Goal: Navigation & Orientation: Find specific page/section

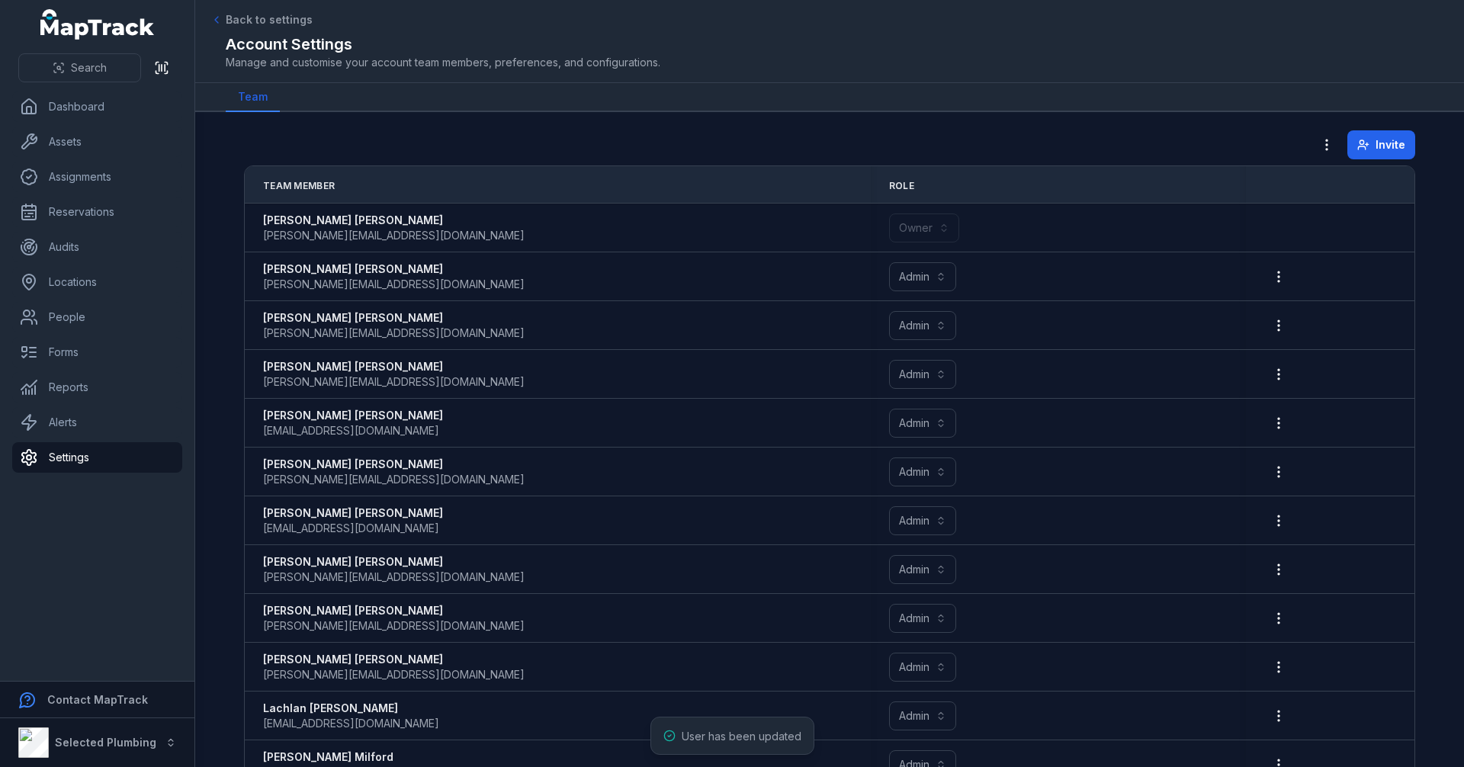
click at [133, 541] on nav "Dashboard Assets Assignments Reservations Audits Locations People Forms Reports…" at bounding box center [97, 385] width 194 height 589
click at [95, 319] on link "People" at bounding box center [97, 317] width 170 height 30
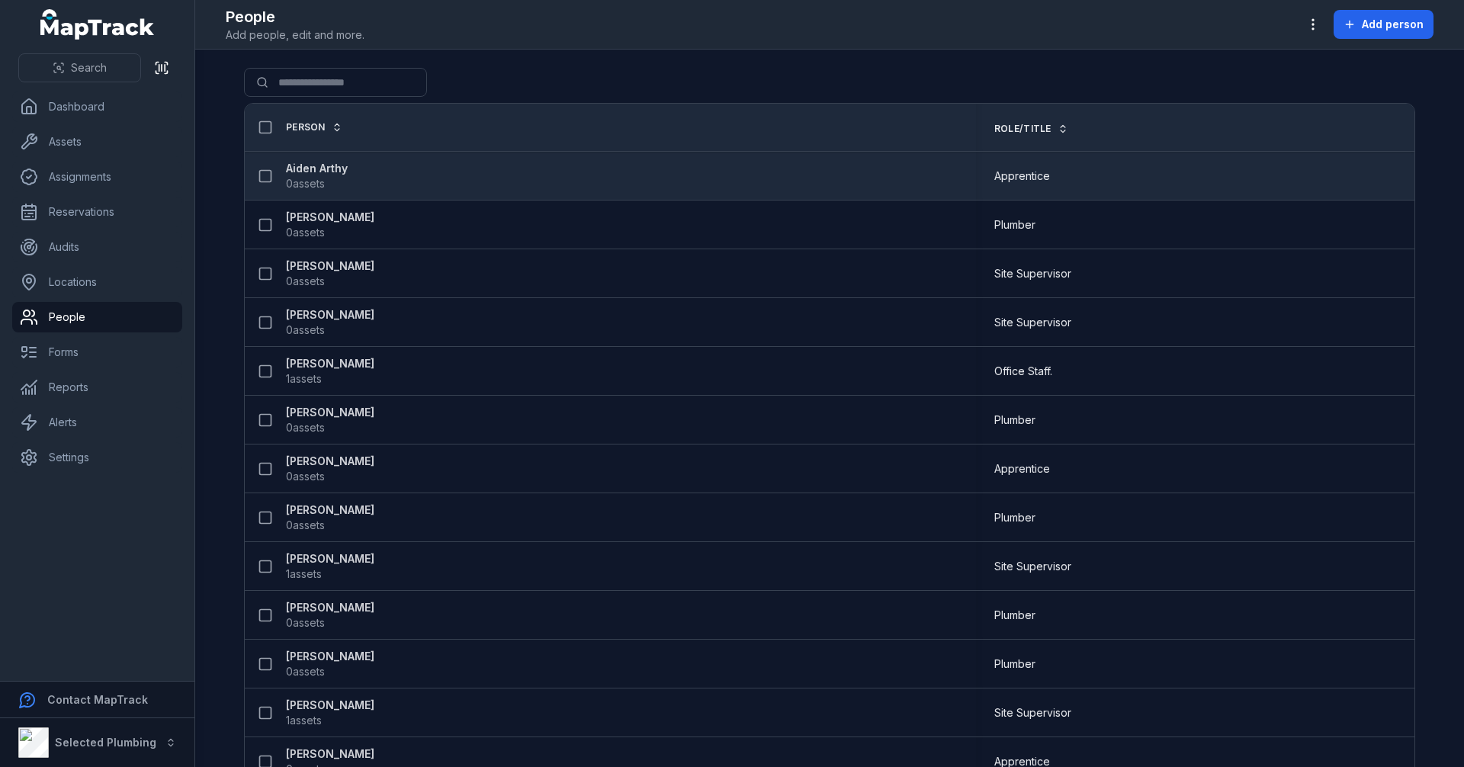
click at [319, 176] on span "0 assets" at bounding box center [305, 183] width 39 height 15
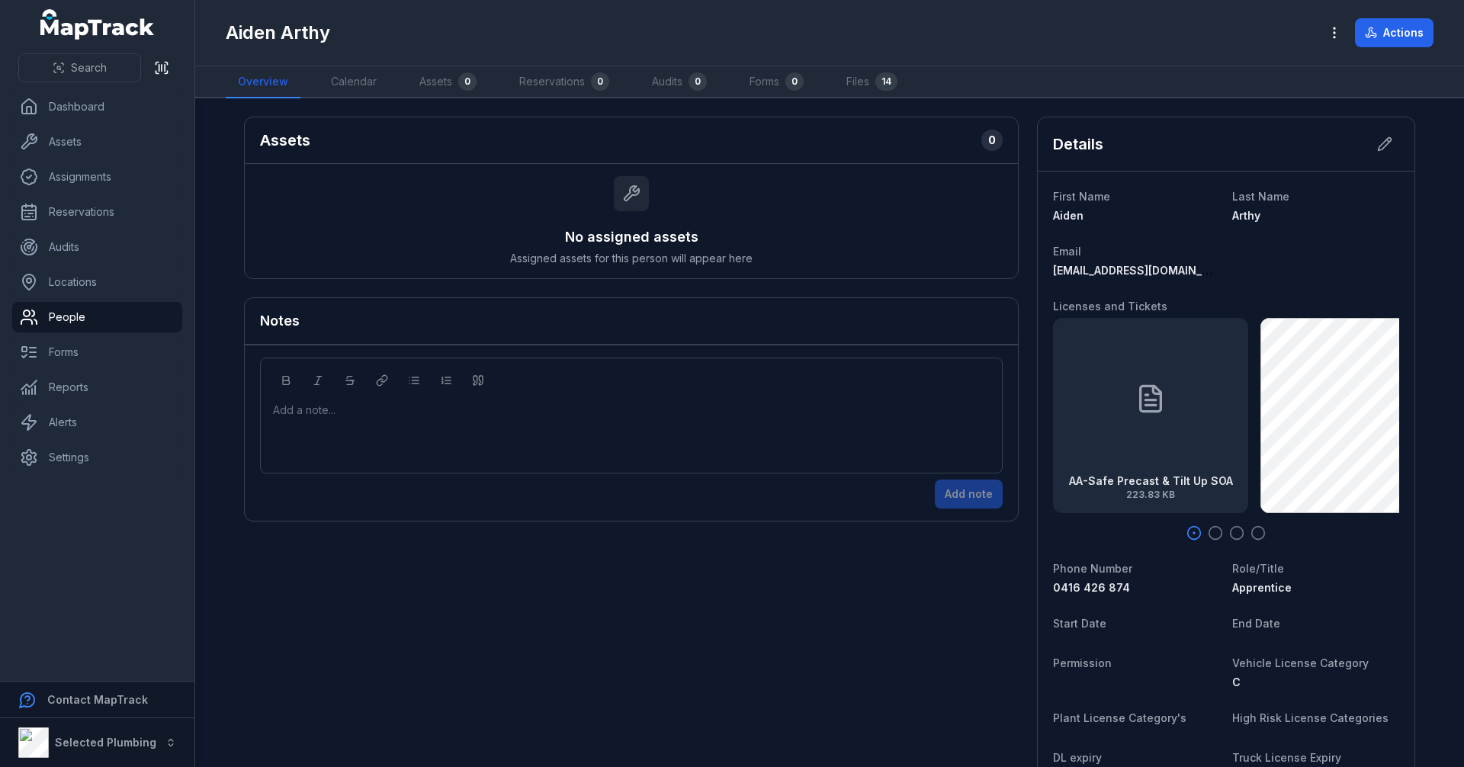
click at [1211, 532] on icon "button" at bounding box center [1214, 532] width 15 height 15
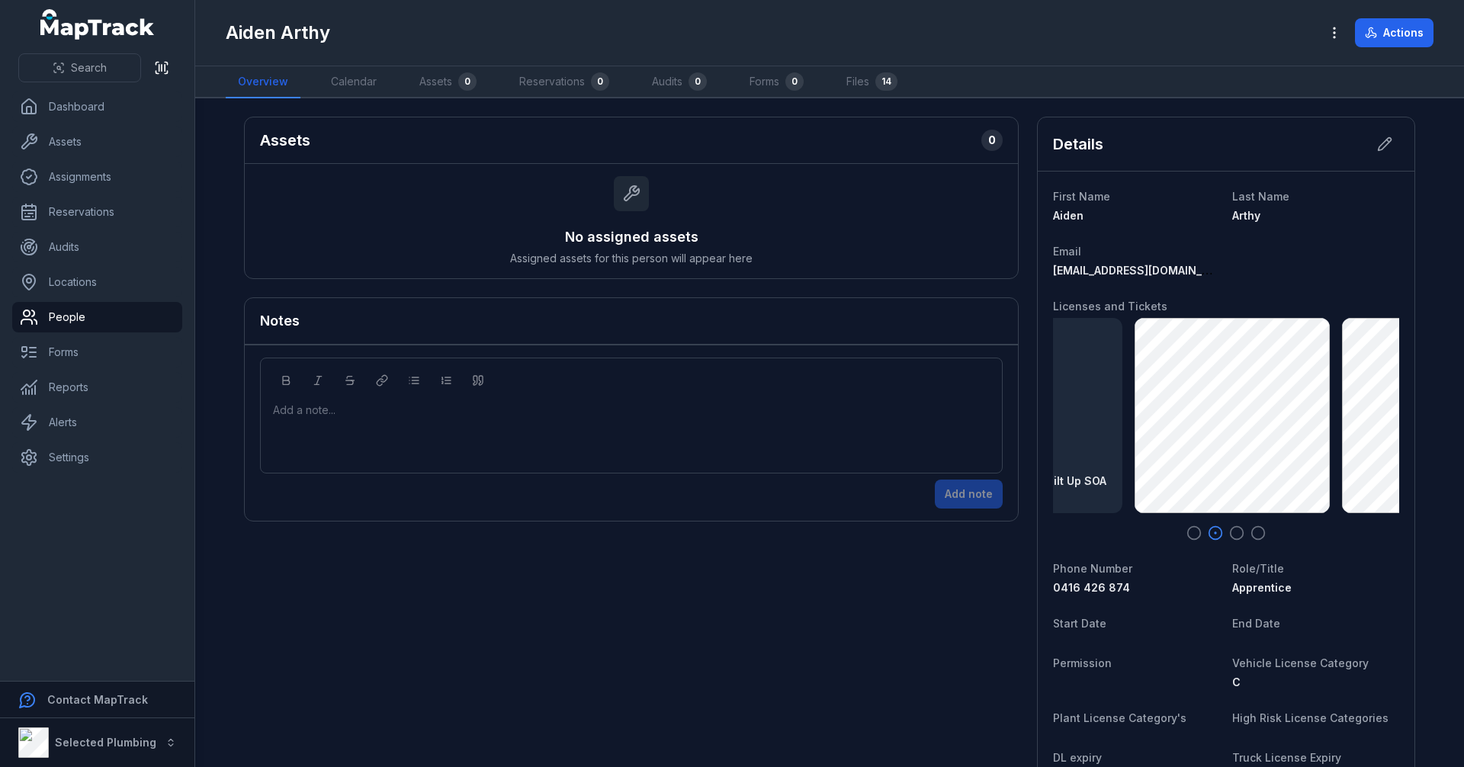
click at [1229, 537] on icon "button" at bounding box center [1236, 532] width 15 height 15
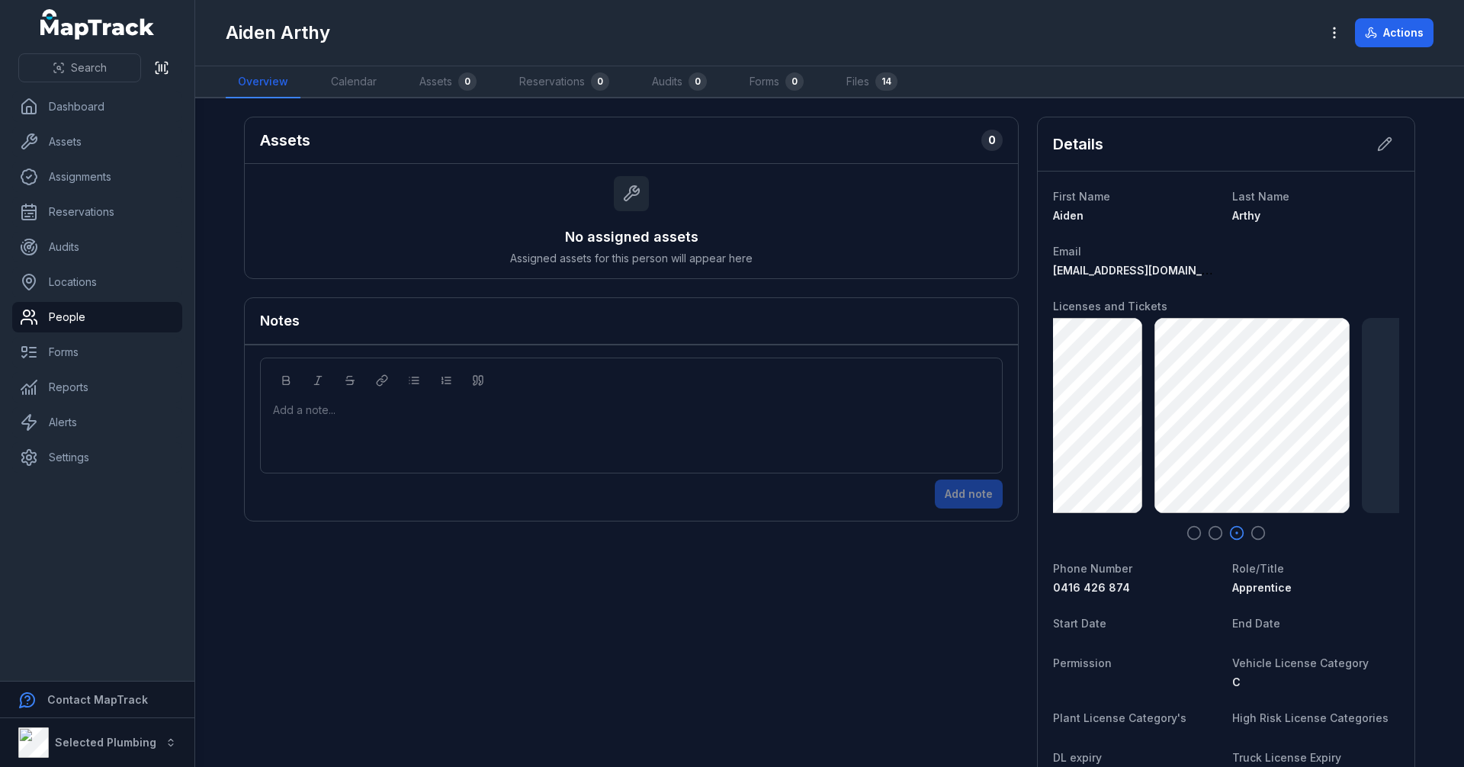
click at [1255, 534] on icon "button" at bounding box center [1257, 532] width 15 height 15
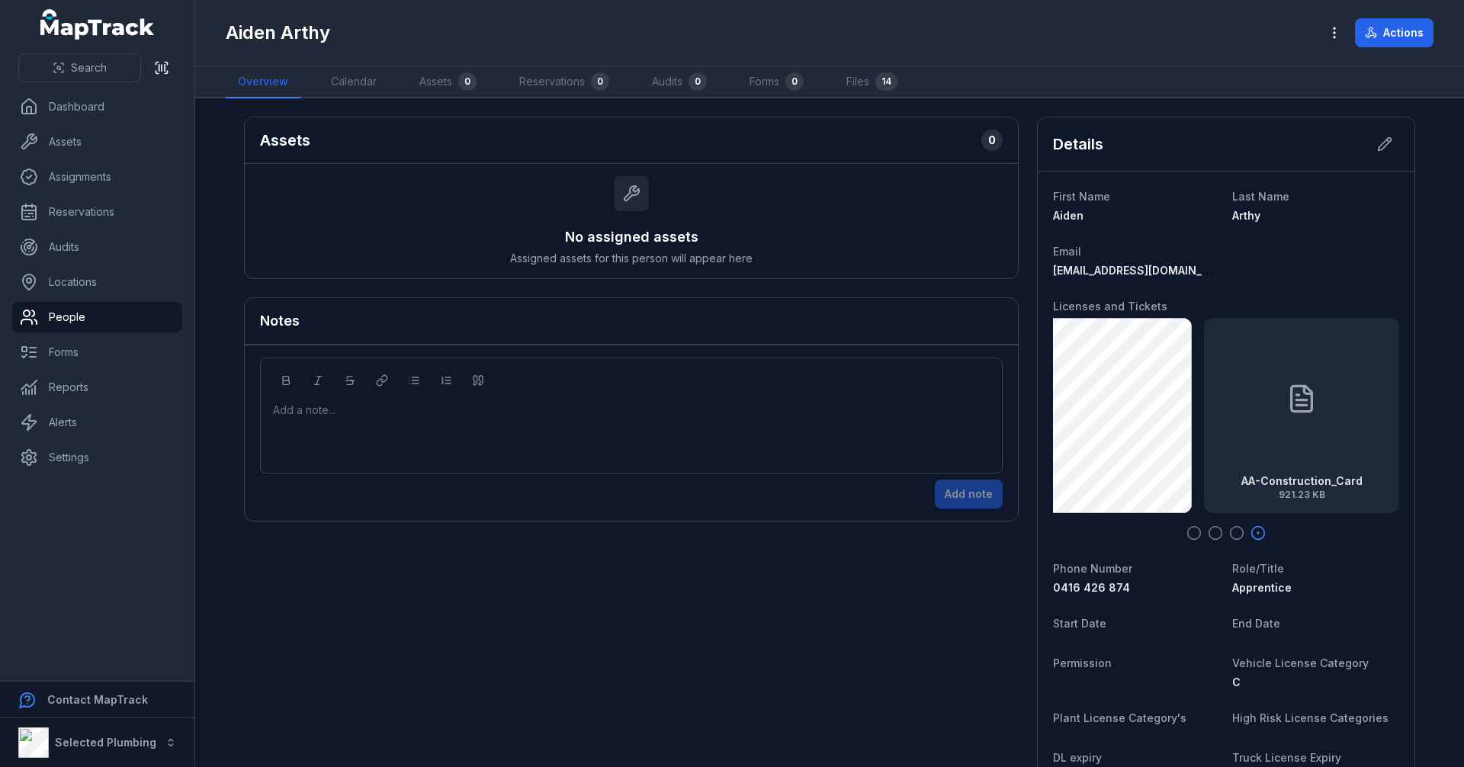
click at [1188, 533] on icon "button" at bounding box center [1193, 532] width 15 height 15
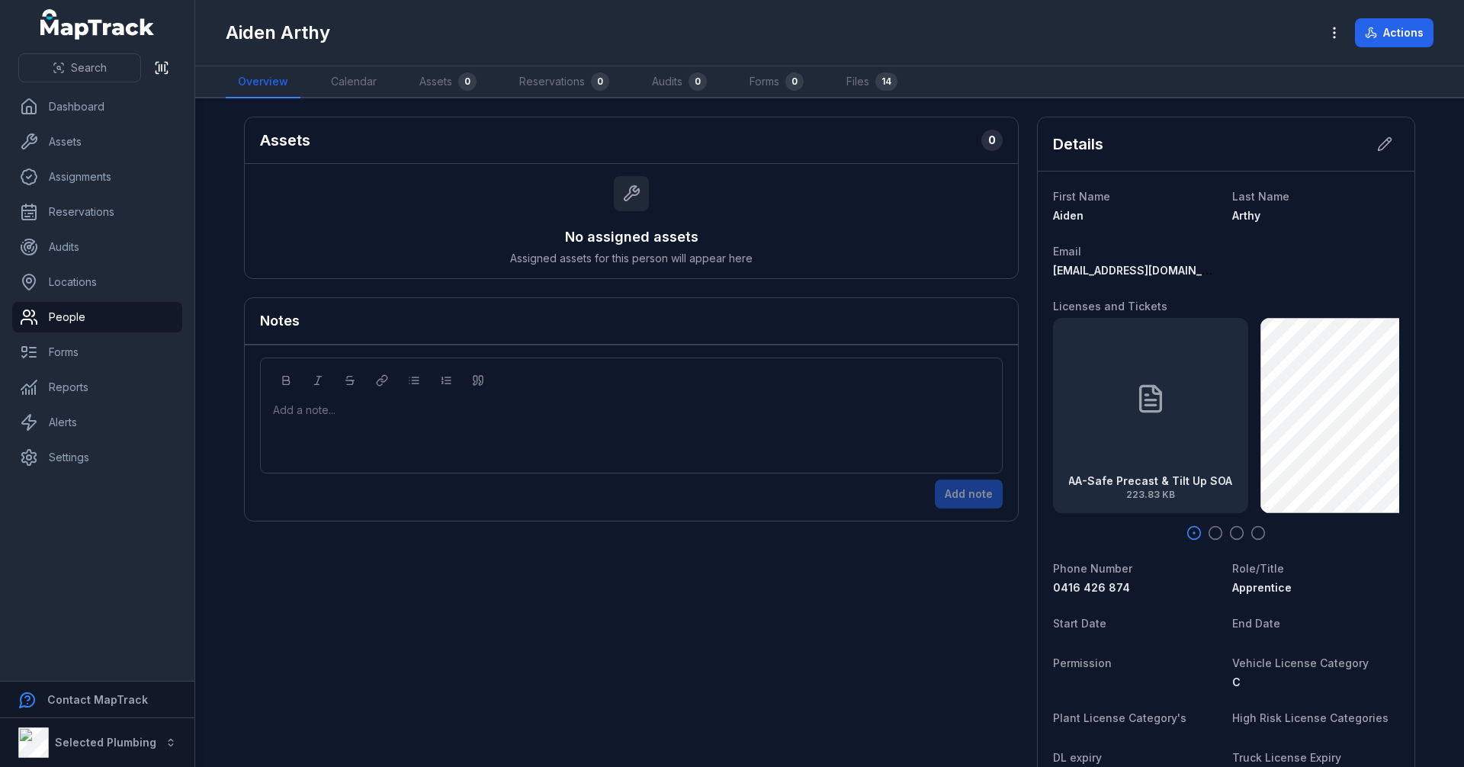
click at [1212, 535] on icon "button" at bounding box center [1214, 532] width 15 height 15
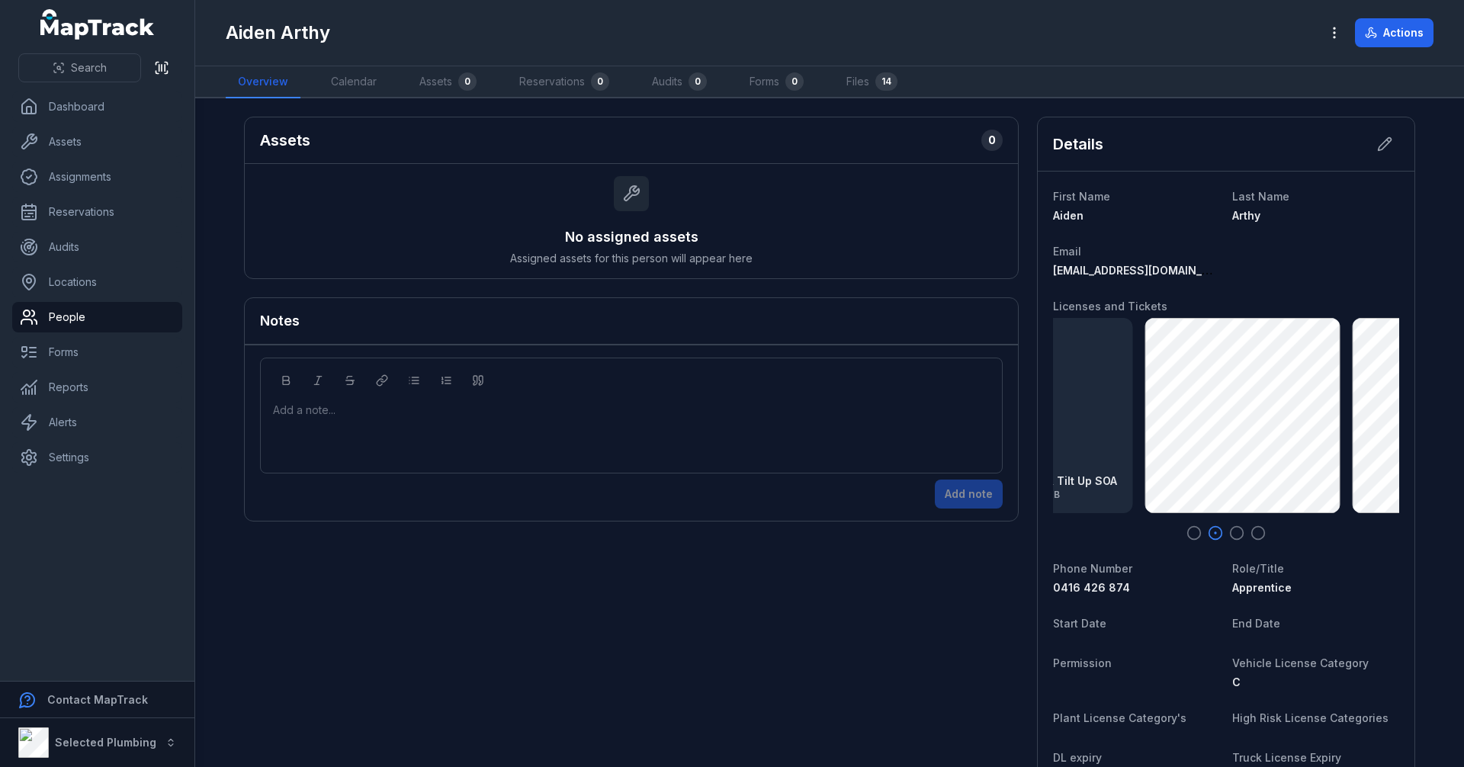
click at [1236, 531] on icon "button" at bounding box center [1236, 532] width 15 height 15
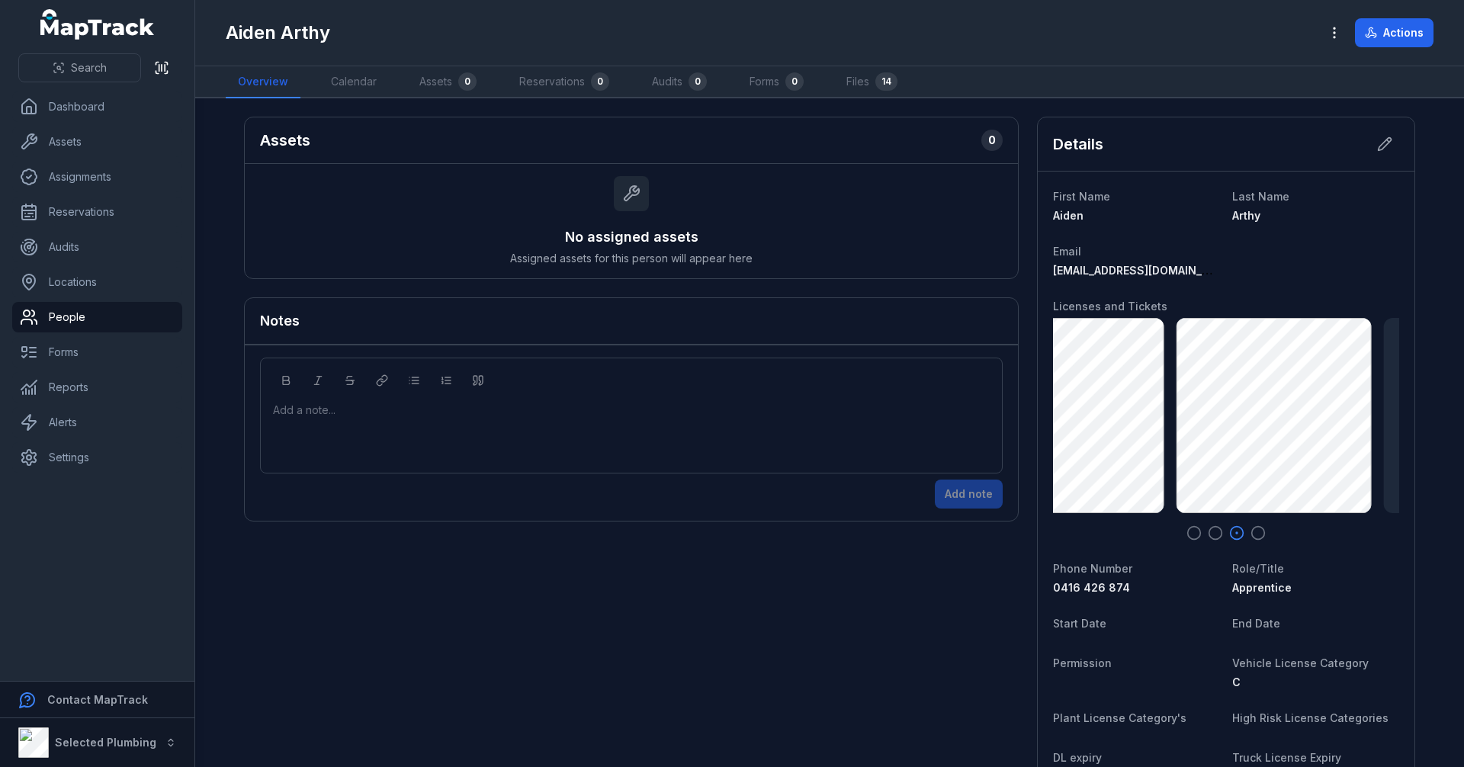
click at [1242, 534] on div at bounding box center [1226, 532] width 346 height 15
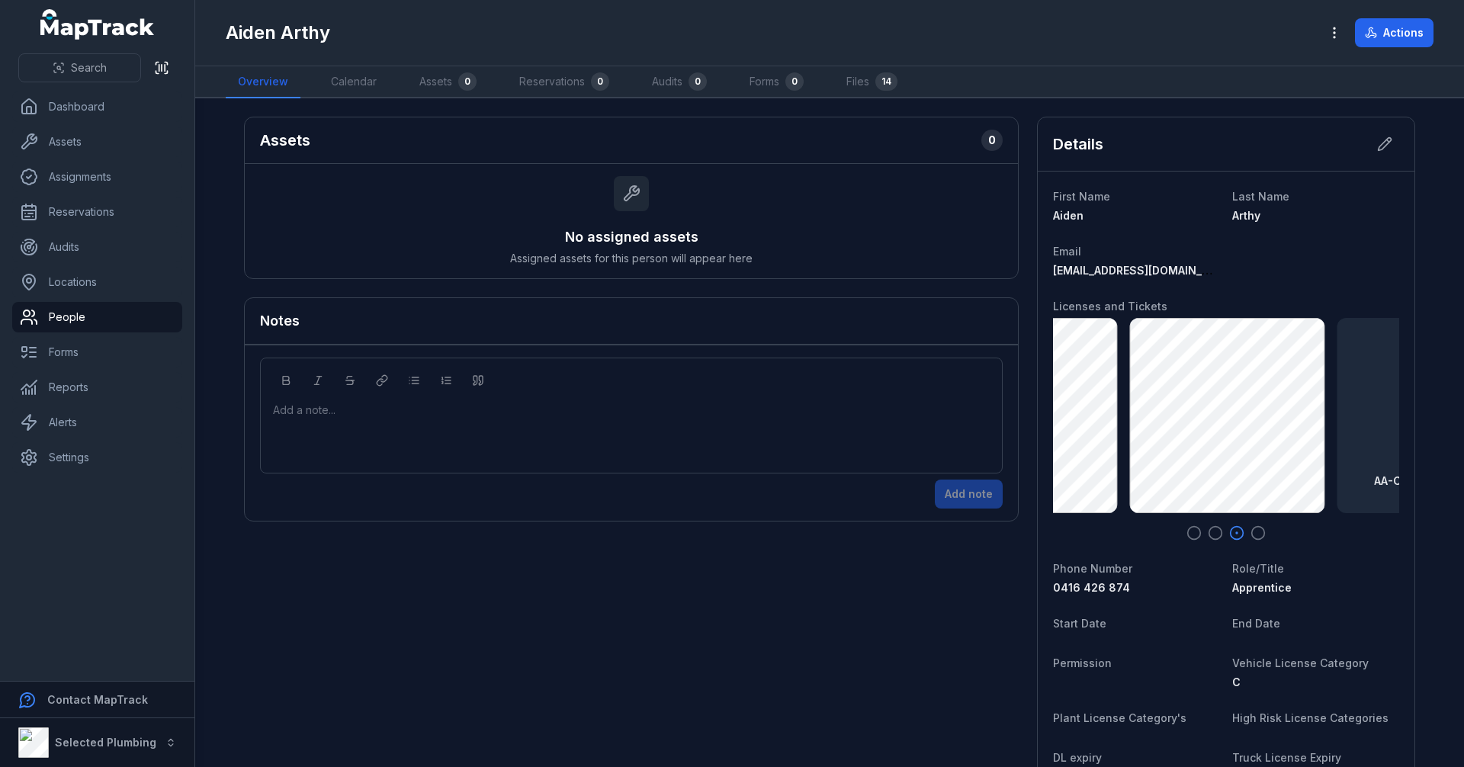
click at [1250, 532] on icon "button" at bounding box center [1257, 532] width 15 height 15
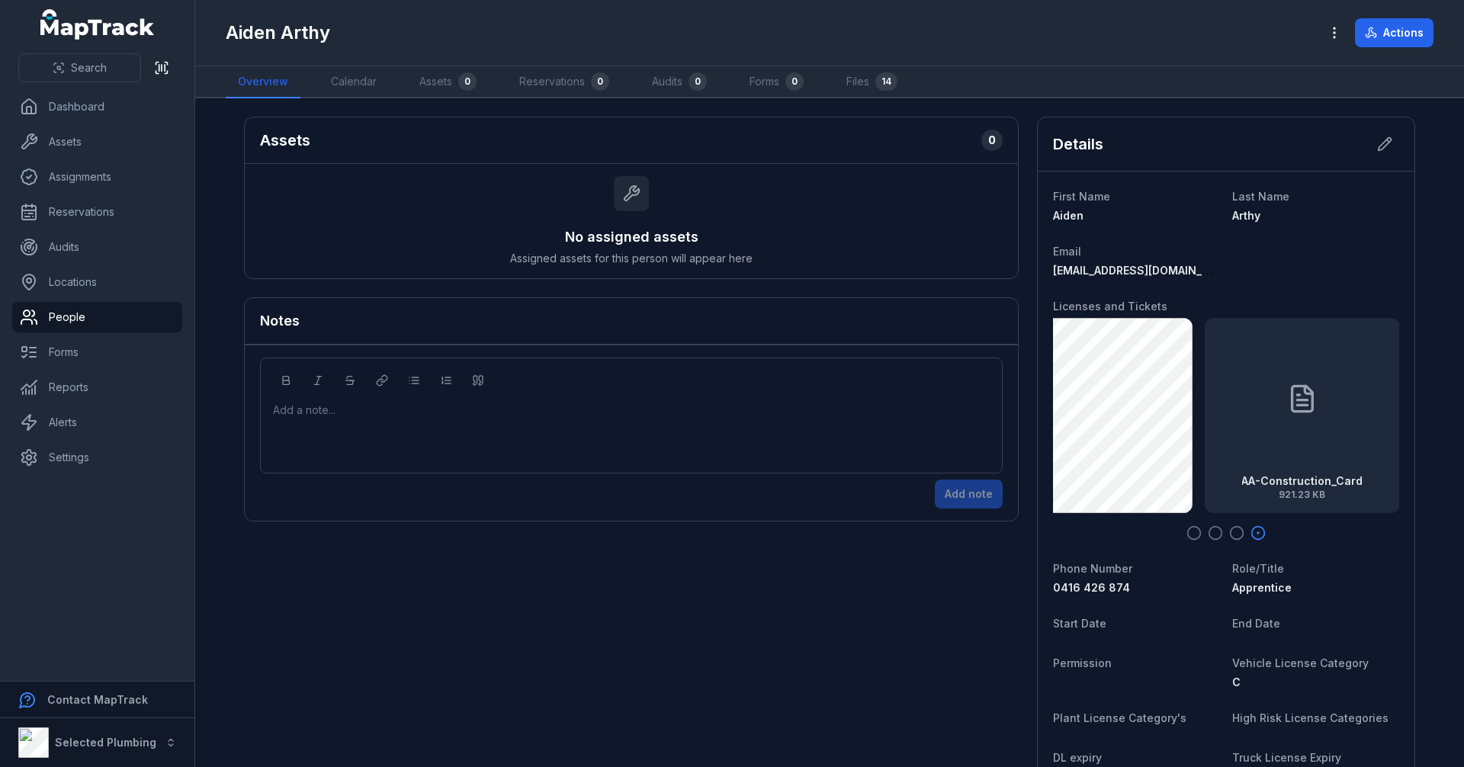
click at [1188, 532] on icon "button" at bounding box center [1193, 532] width 15 height 15
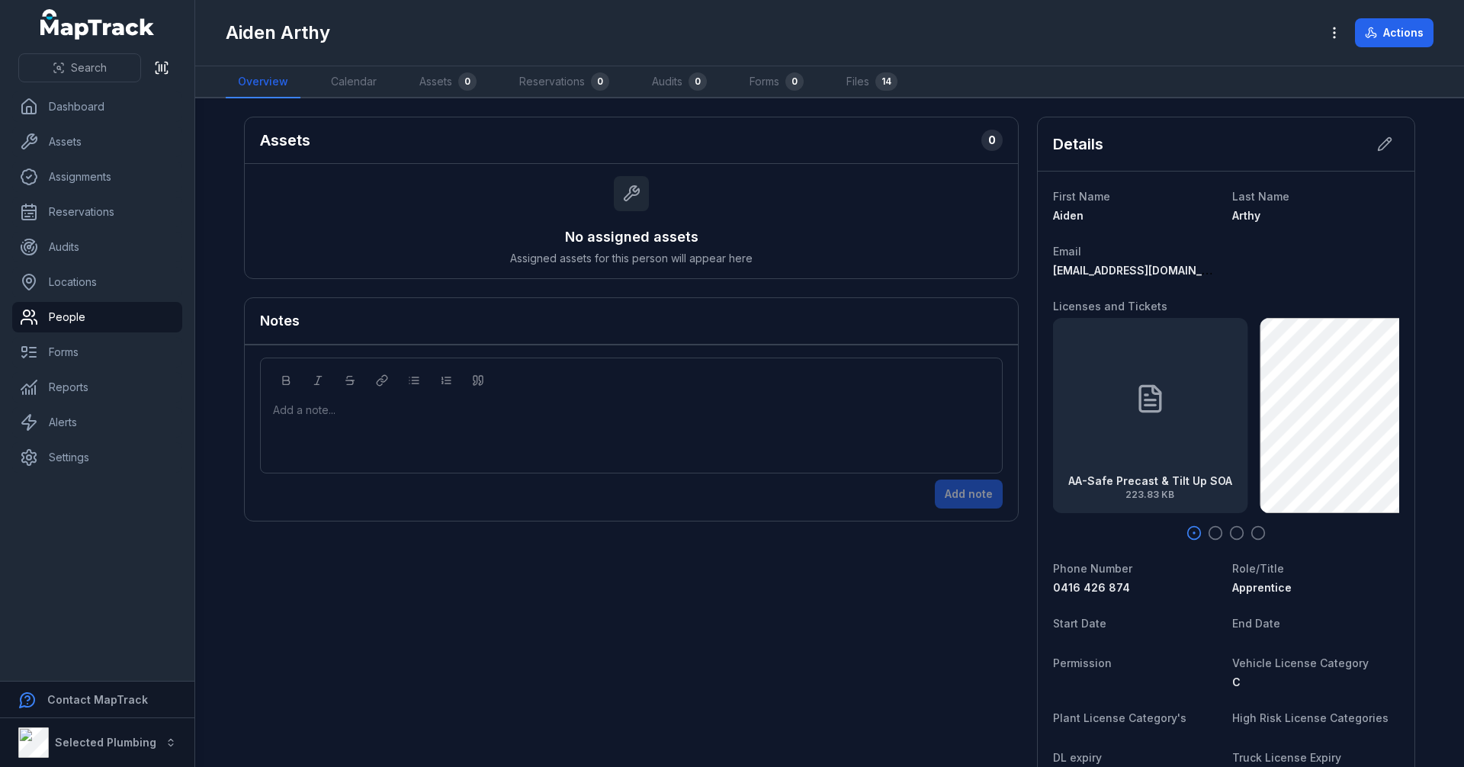
click at [1210, 533] on icon "button" at bounding box center [1214, 532] width 15 height 15
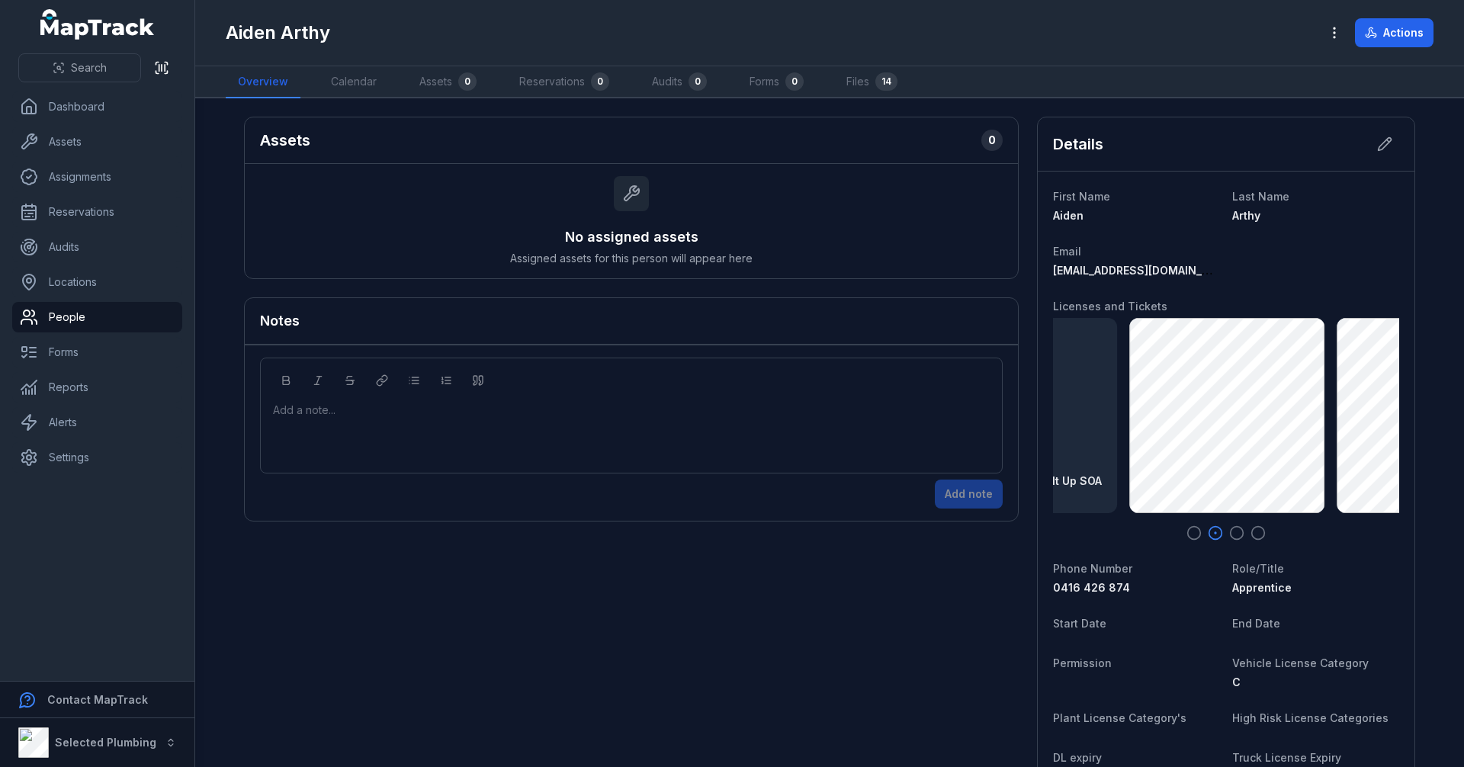
click at [1229, 534] on icon "button" at bounding box center [1236, 532] width 15 height 15
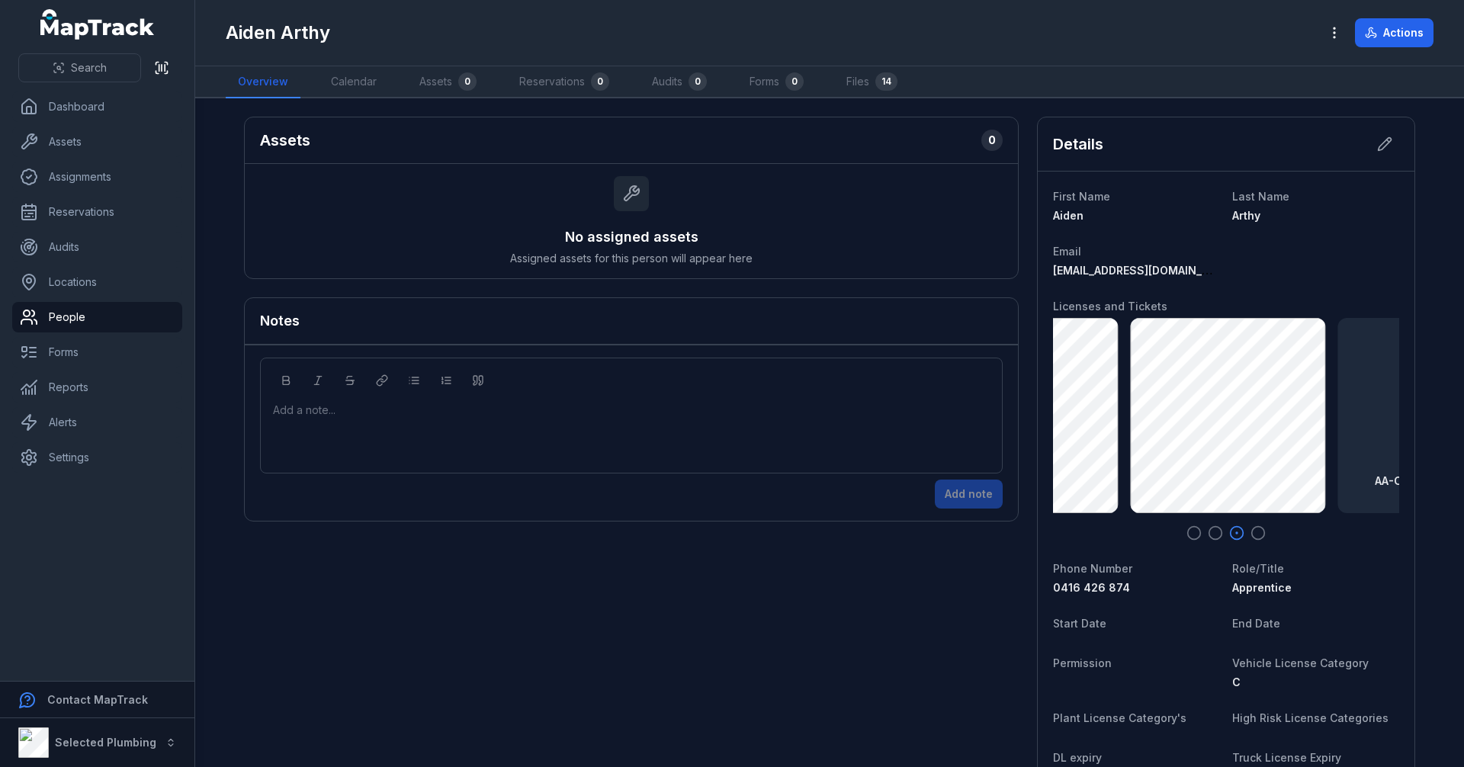
click at [1252, 533] on icon "button" at bounding box center [1257, 532] width 15 height 15
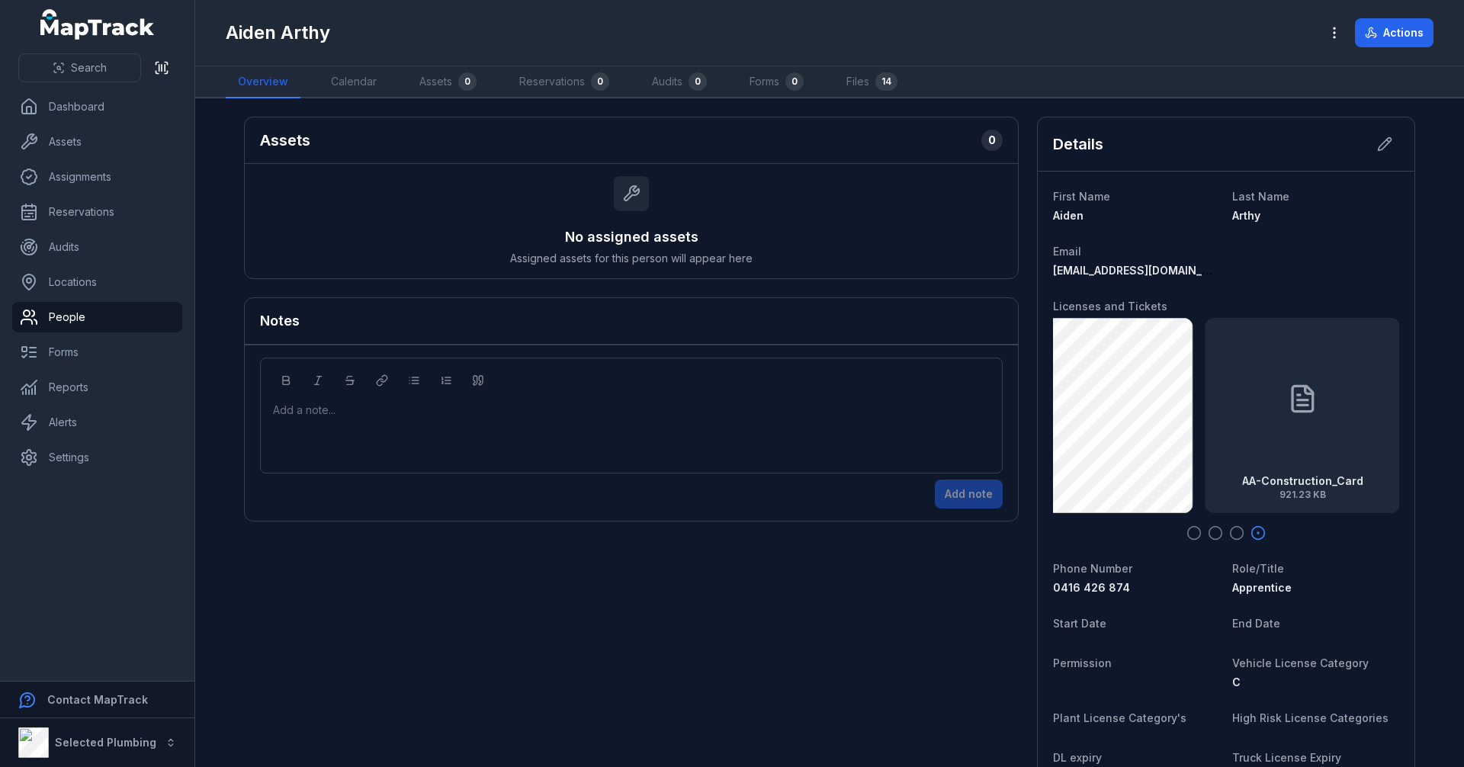
click at [1192, 533] on icon "button" at bounding box center [1193, 532] width 15 height 15
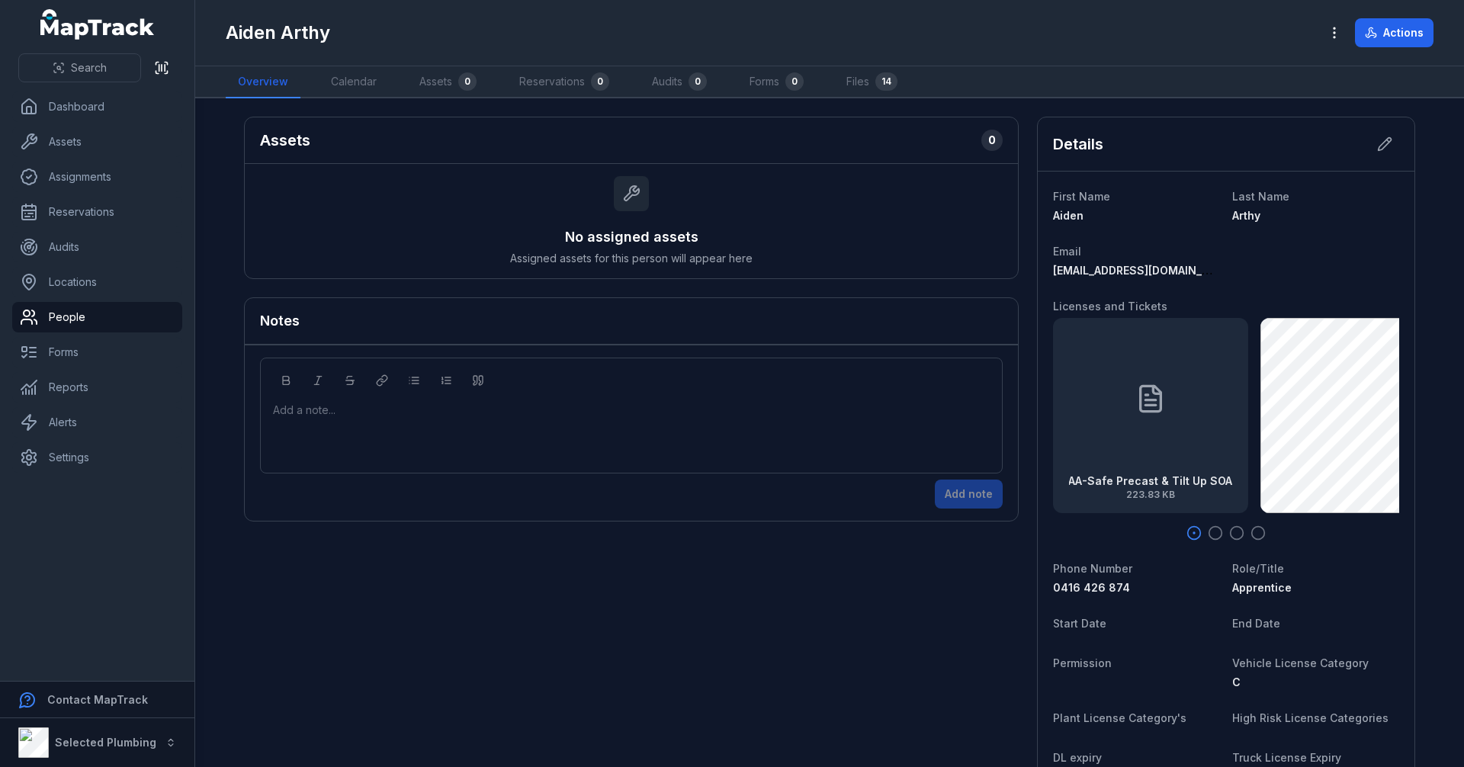
click at [1211, 534] on icon "button" at bounding box center [1214, 532] width 15 height 15
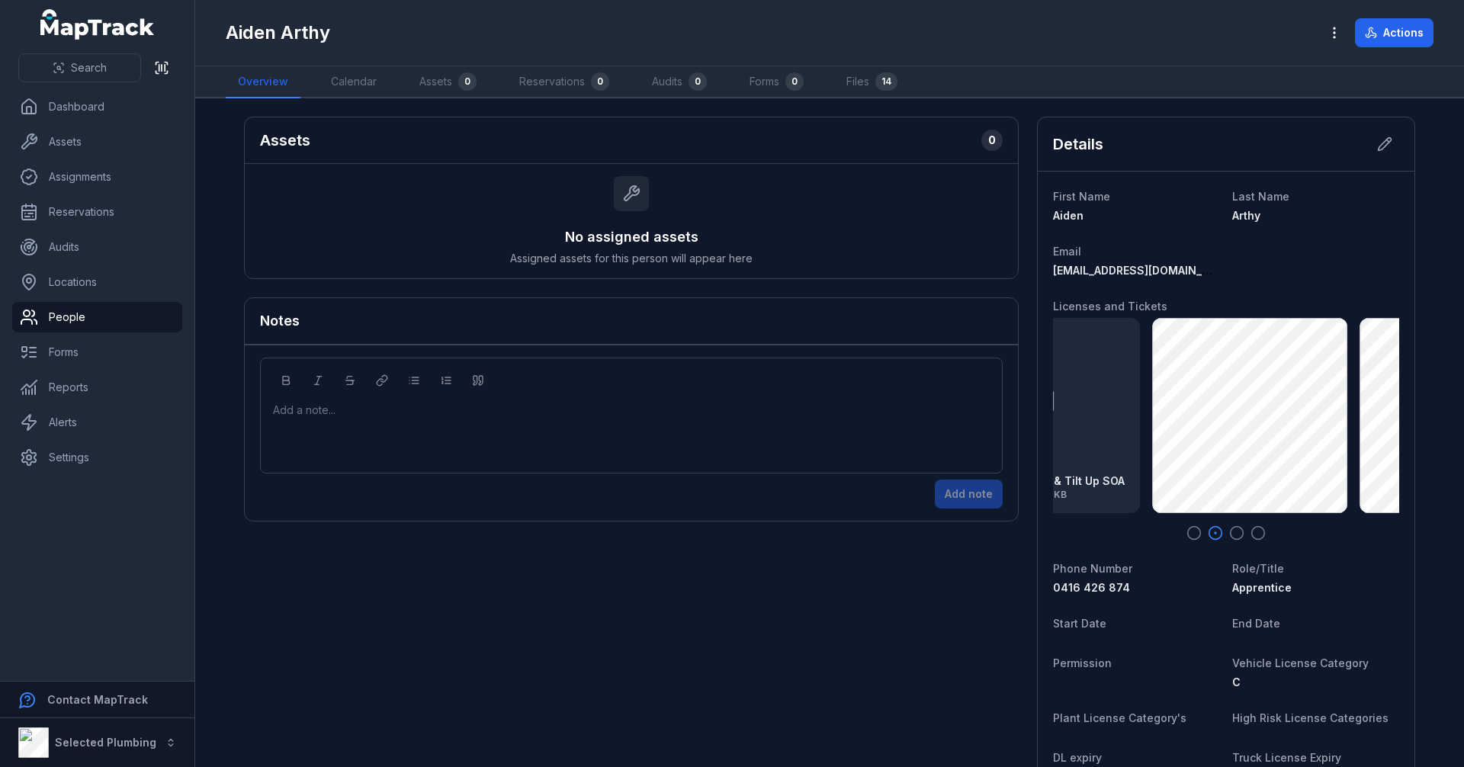
click at [1236, 531] on icon "button" at bounding box center [1236, 532] width 15 height 15
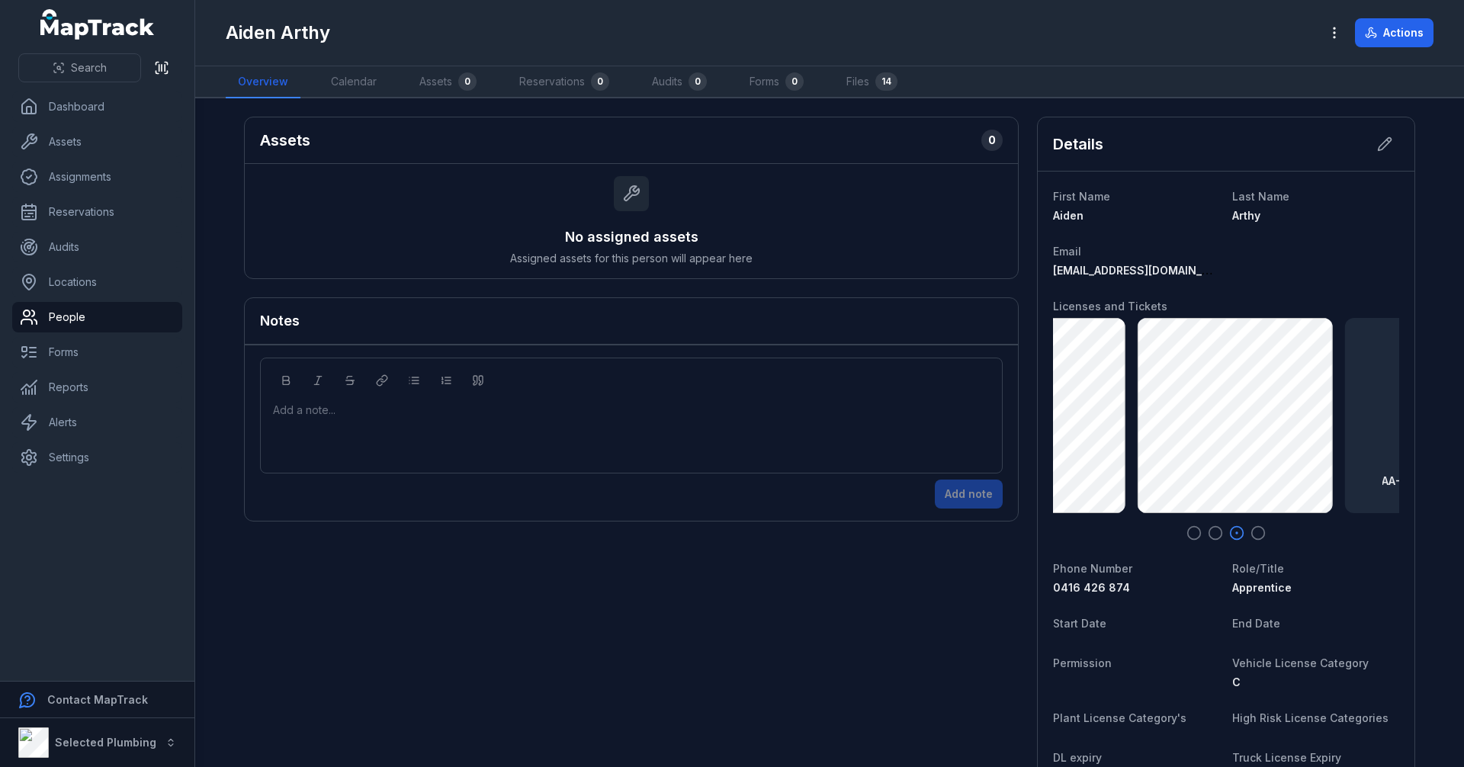
click at [1250, 534] on icon "button" at bounding box center [1257, 532] width 15 height 15
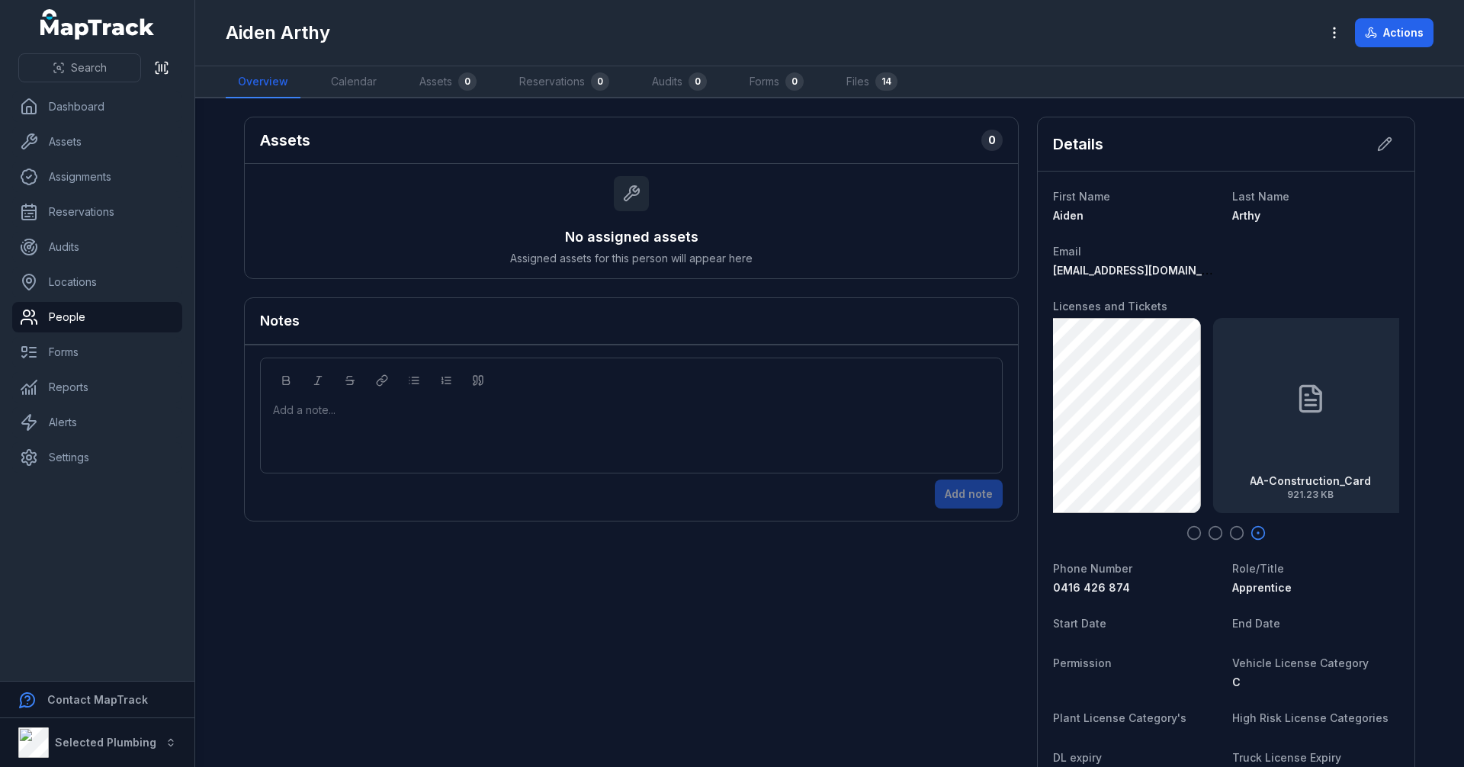
click at [1187, 534] on icon "button" at bounding box center [1193, 532] width 15 height 15
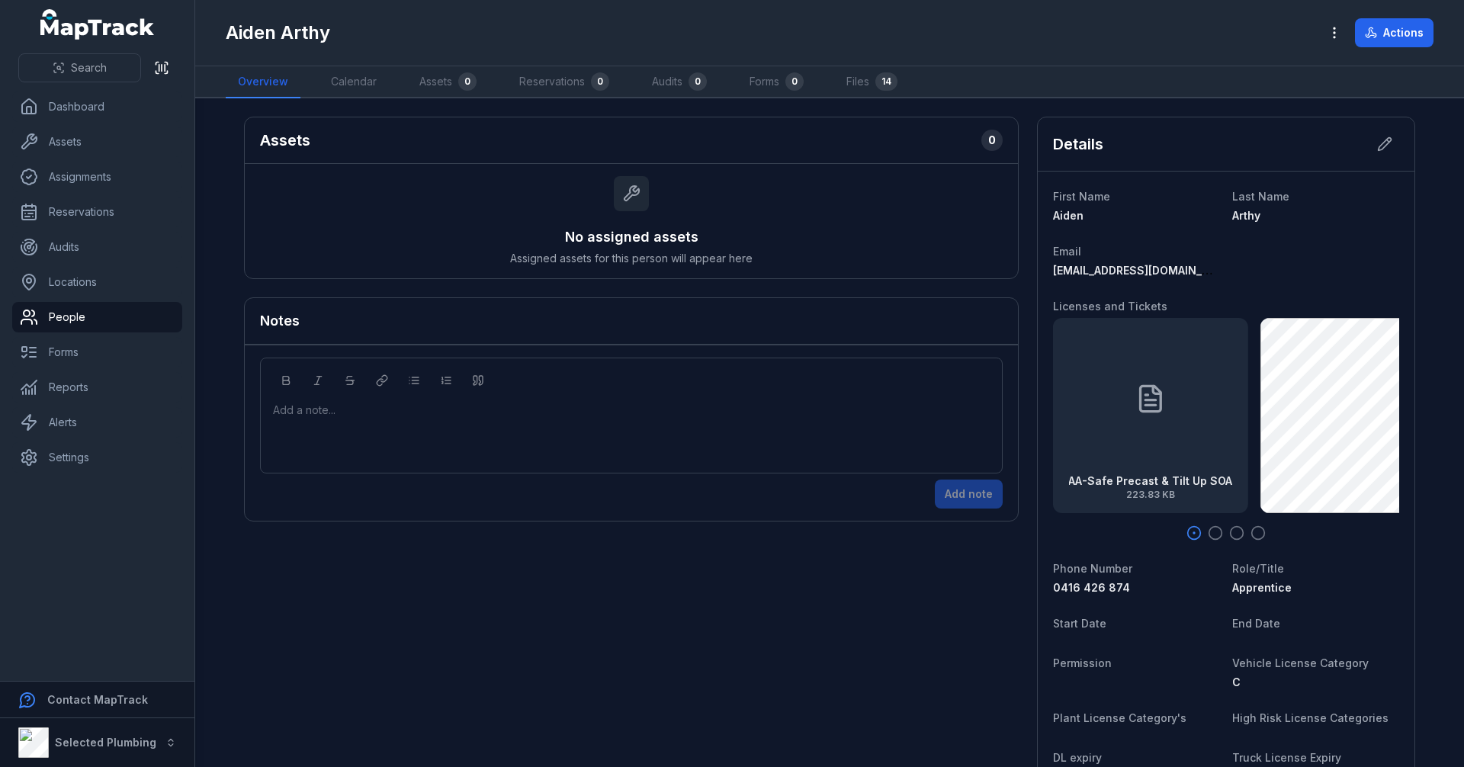
click at [1254, 532] on icon "button" at bounding box center [1257, 532] width 15 height 15
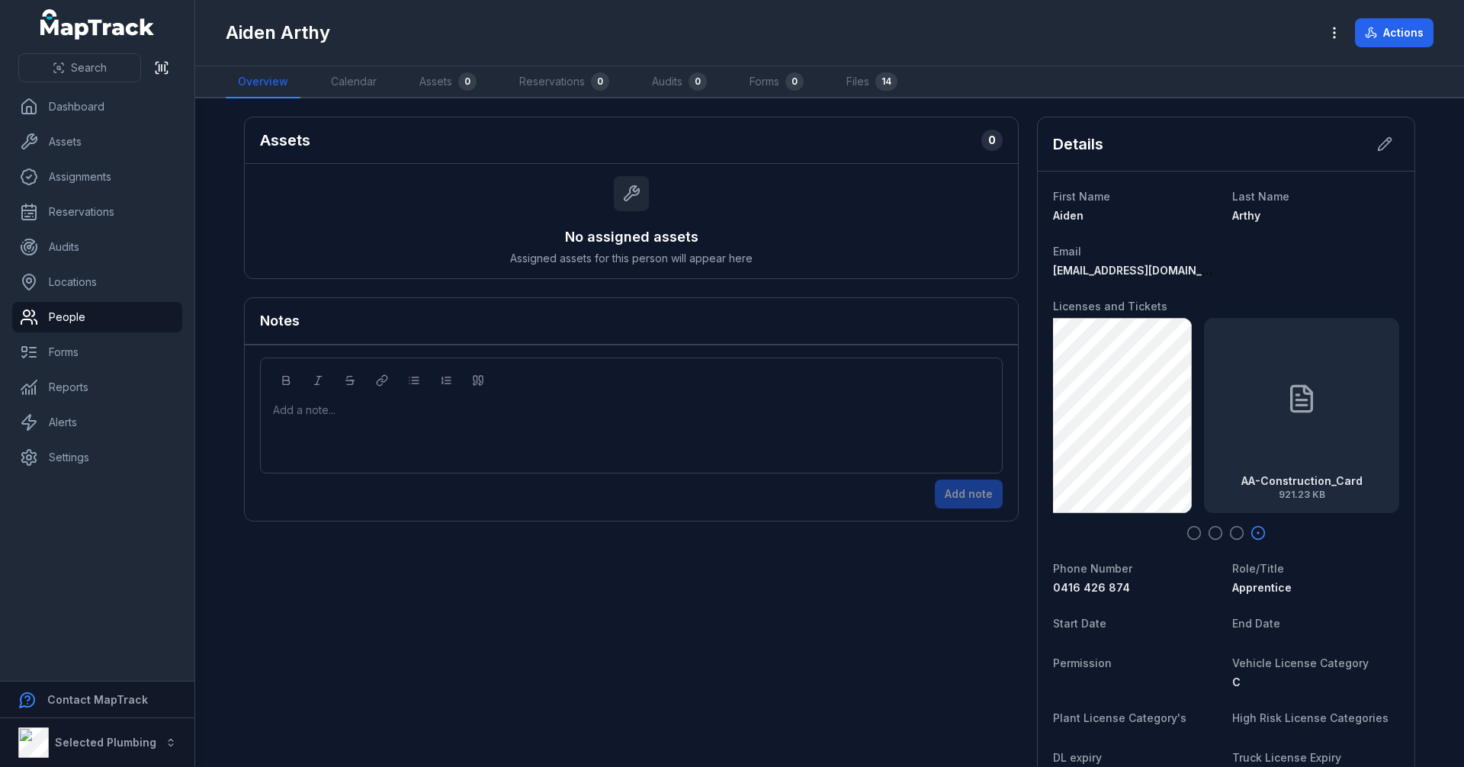
click at [991, 52] on div "Aiden Arthy Actions" at bounding box center [829, 32] width 1207 height 53
click at [1187, 528] on icon "button" at bounding box center [1193, 532] width 15 height 15
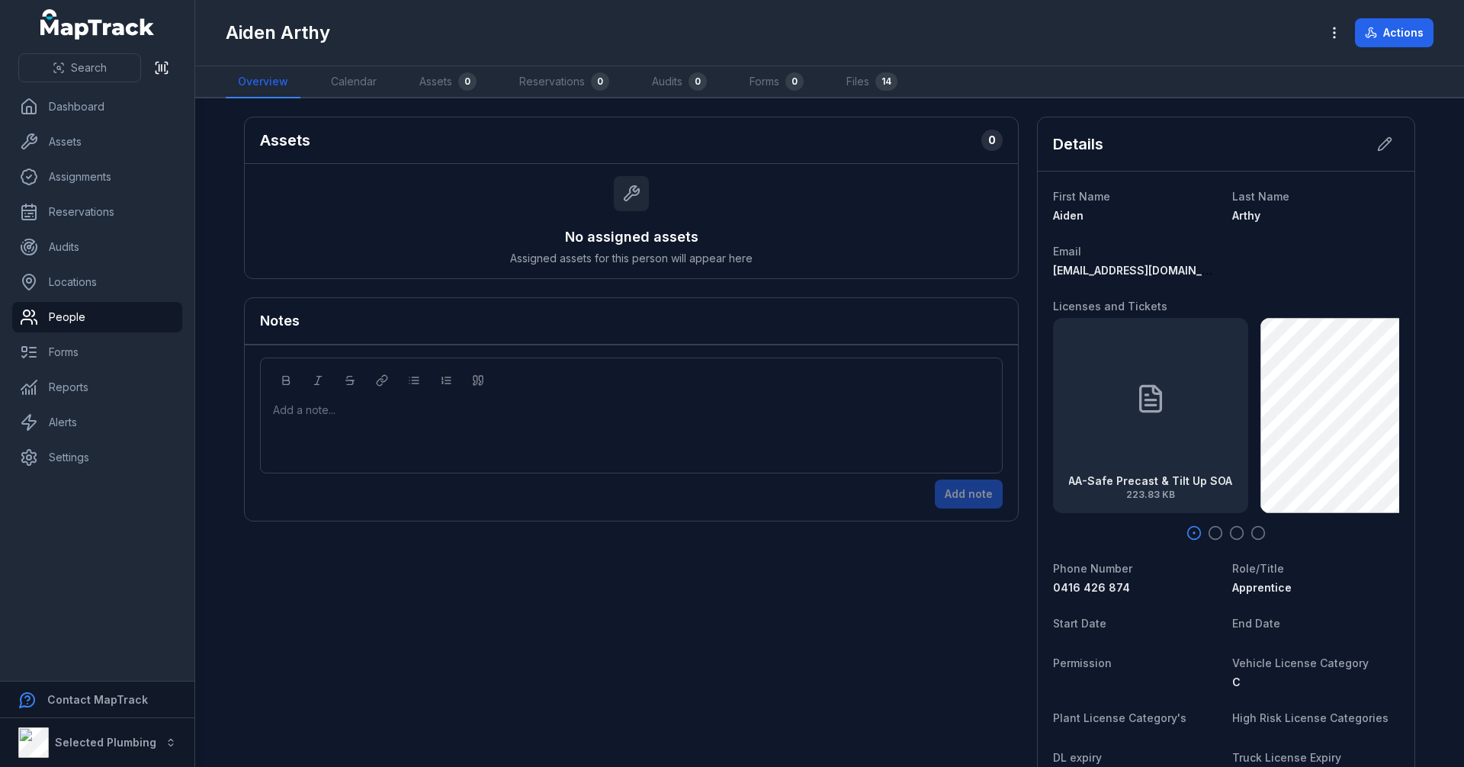
click at [557, 437] on div "Add a note..." at bounding box center [631, 432] width 717 height 61
click at [412, 418] on div "Add a note..." at bounding box center [631, 432] width 717 height 61
click at [338, 423] on div "Add a note..." at bounding box center [631, 432] width 717 height 61
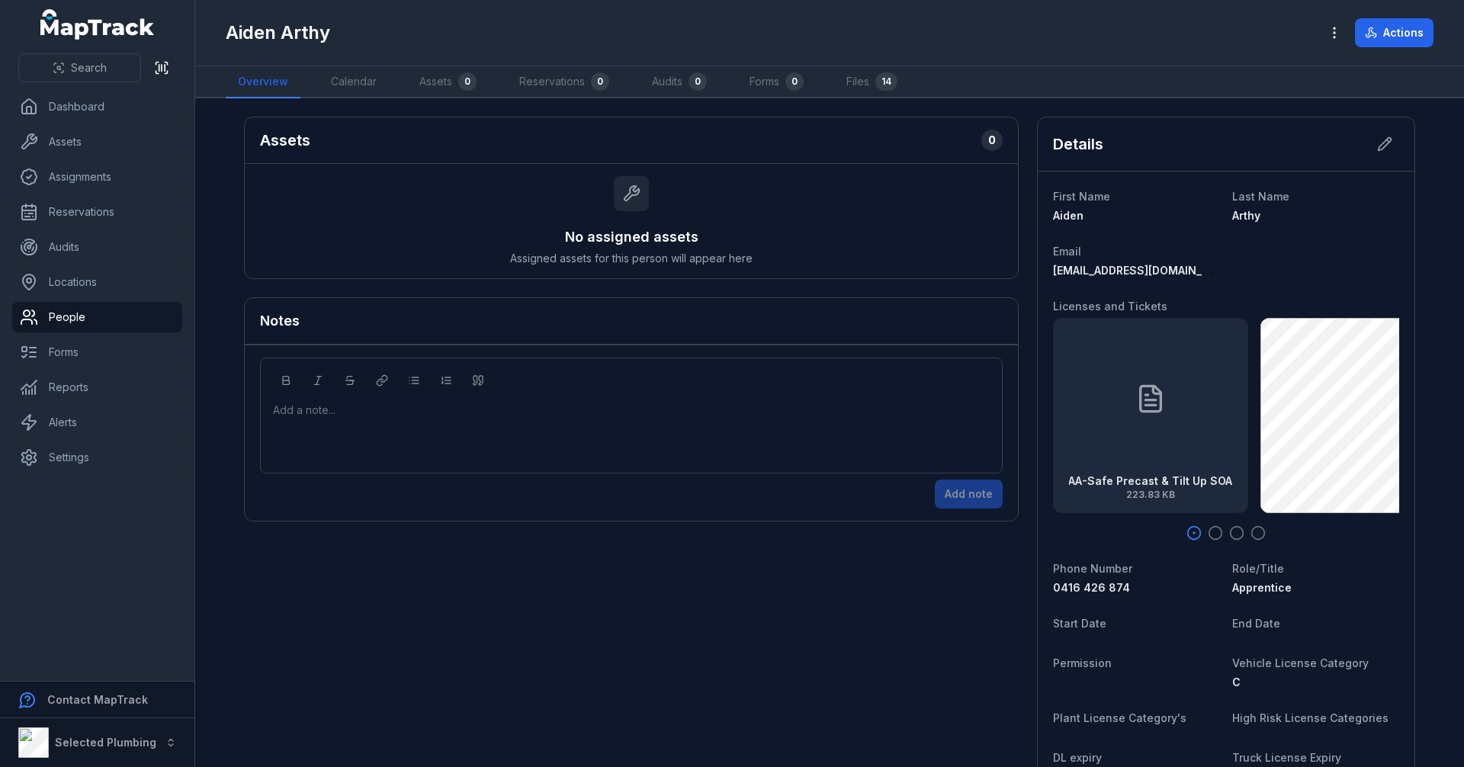
click at [318, 413] on div at bounding box center [632, 409] width 716 height 15
click at [105, 325] on link "People" at bounding box center [97, 317] width 170 height 30
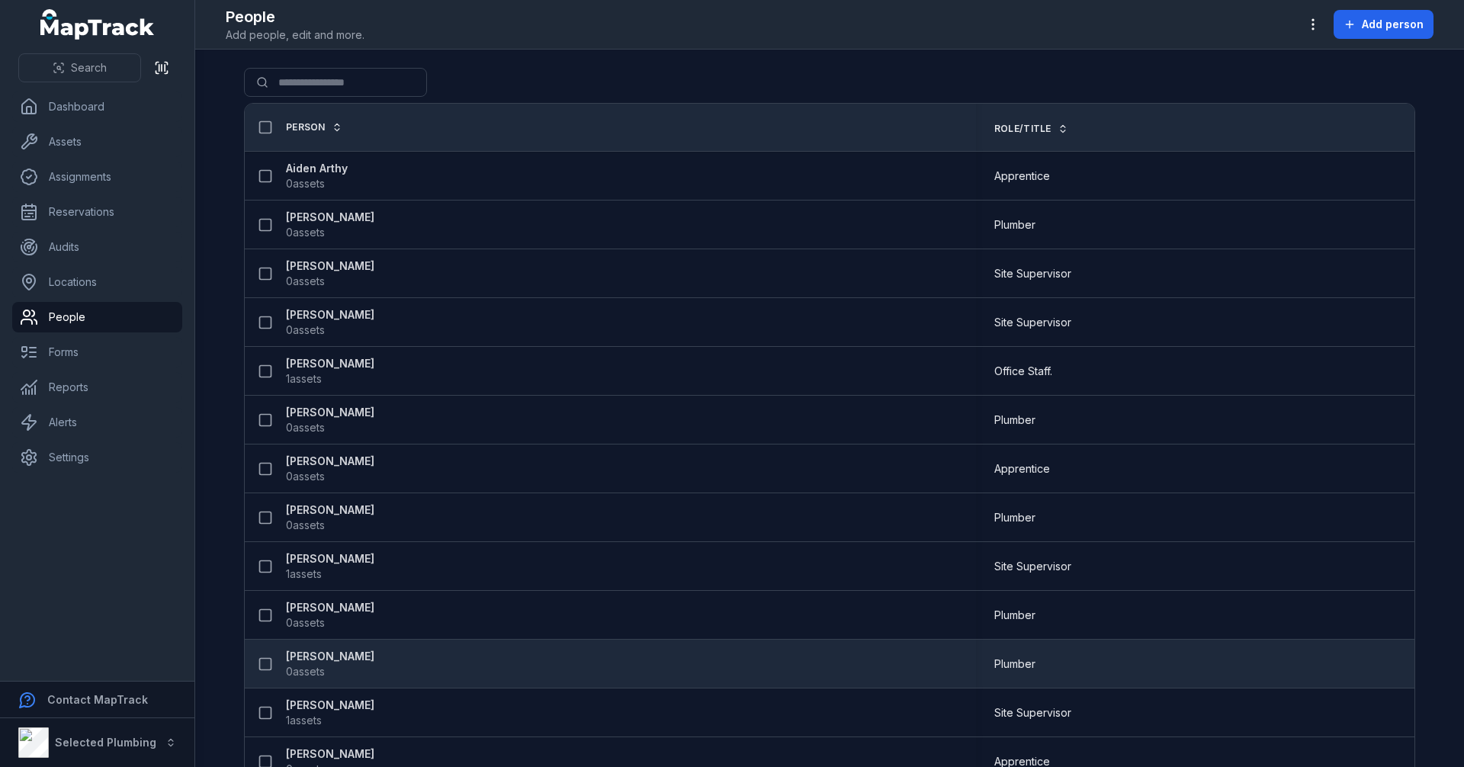
click at [319, 655] on strong "[PERSON_NAME]" at bounding box center [330, 656] width 88 height 15
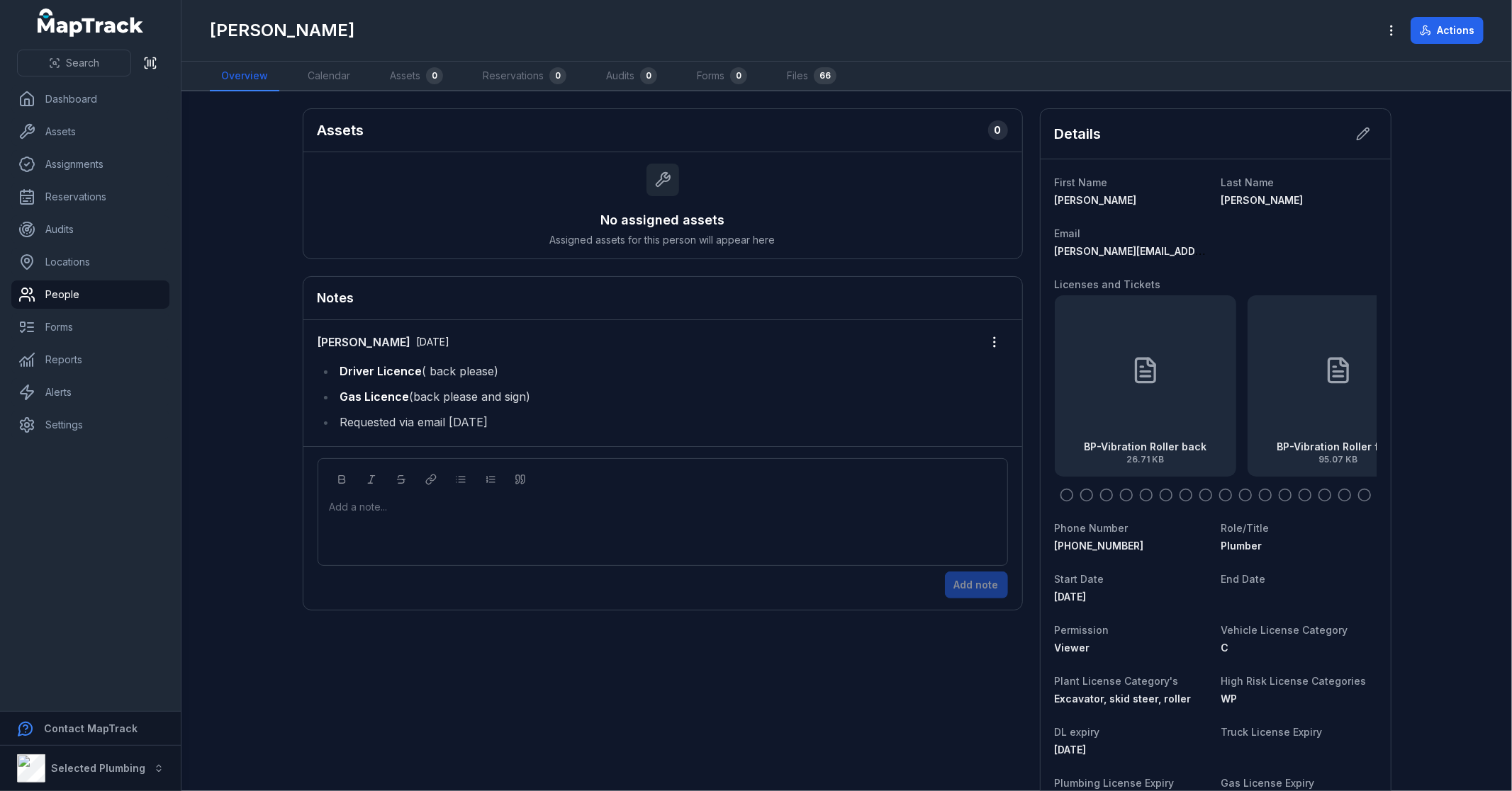
click at [689, 534] on div "Add a note..." at bounding box center [662, 528] width 667 height 57
